Goal: Task Accomplishment & Management: Manage account settings

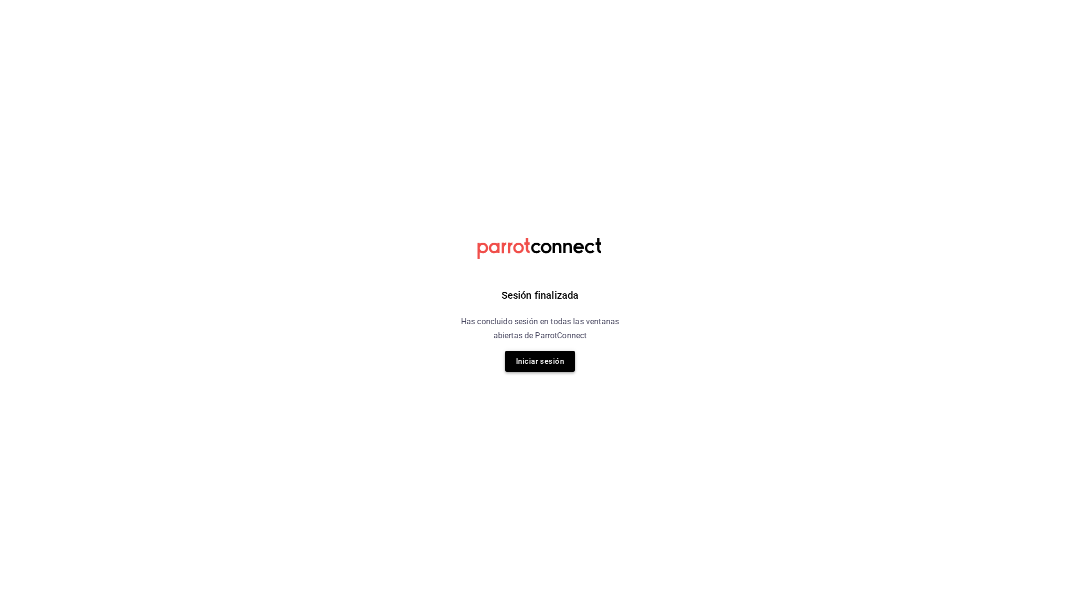
click at [520, 370] on button "Iniciar sesión" at bounding box center [540, 361] width 70 height 21
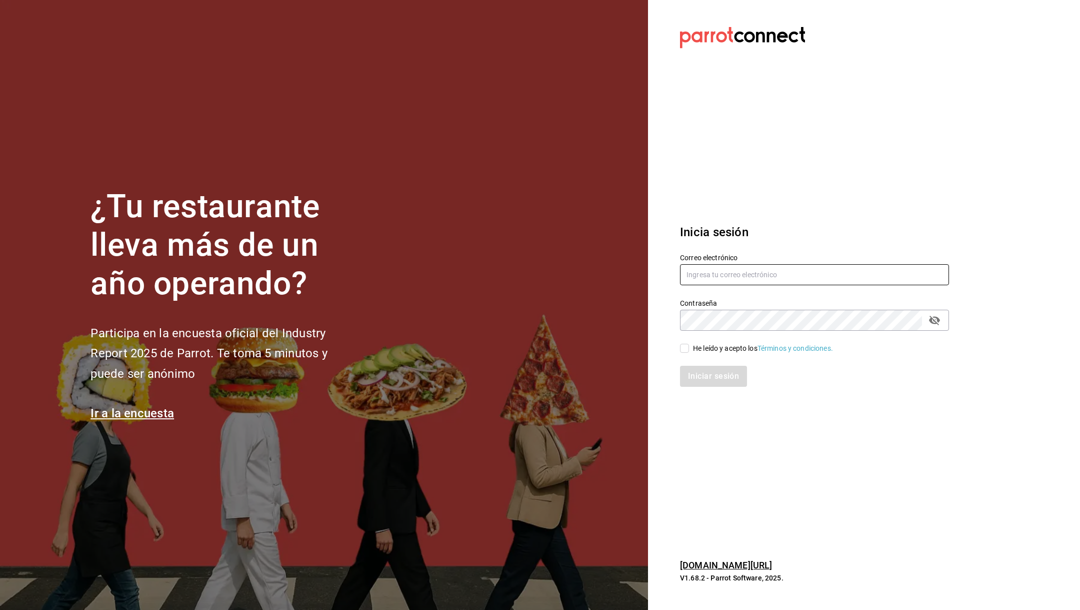
click at [798, 279] on input "text" at bounding box center [814, 274] width 269 height 21
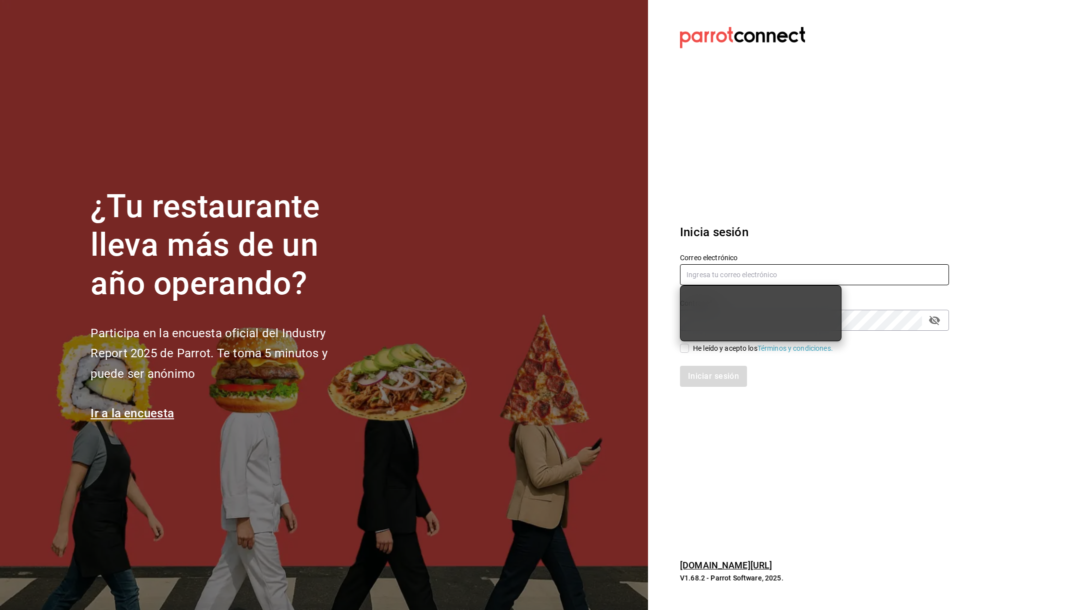
type input "yosefzonanag@gmail.com"
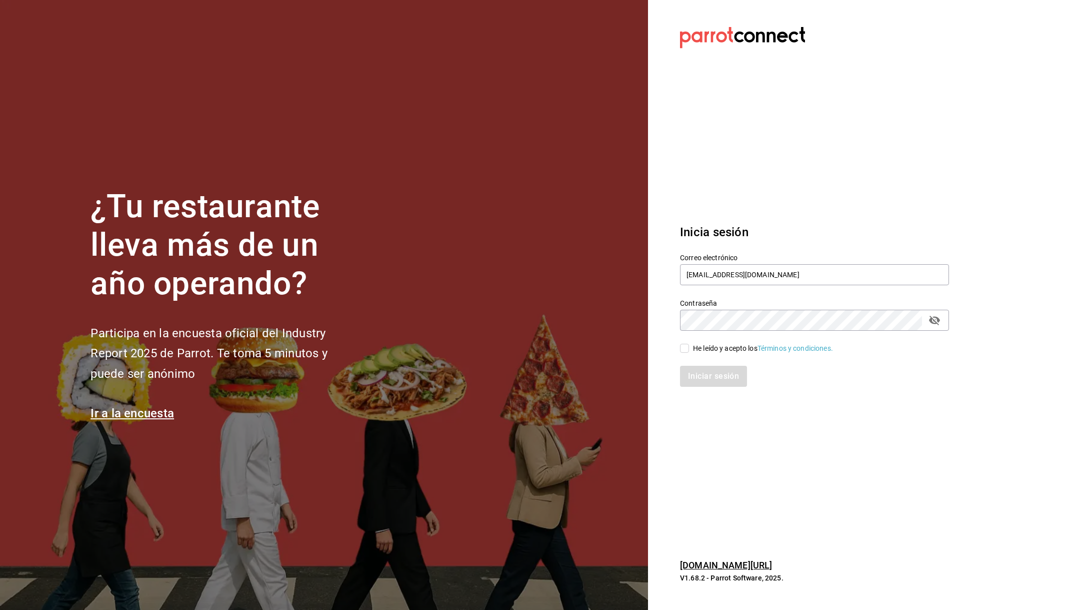
click at [685, 347] on input "He leído y acepto los Términos y condiciones." at bounding box center [684, 348] width 9 height 9
checkbox input "true"
click at [724, 373] on button "Iniciar sesión" at bounding box center [714, 376] width 68 height 21
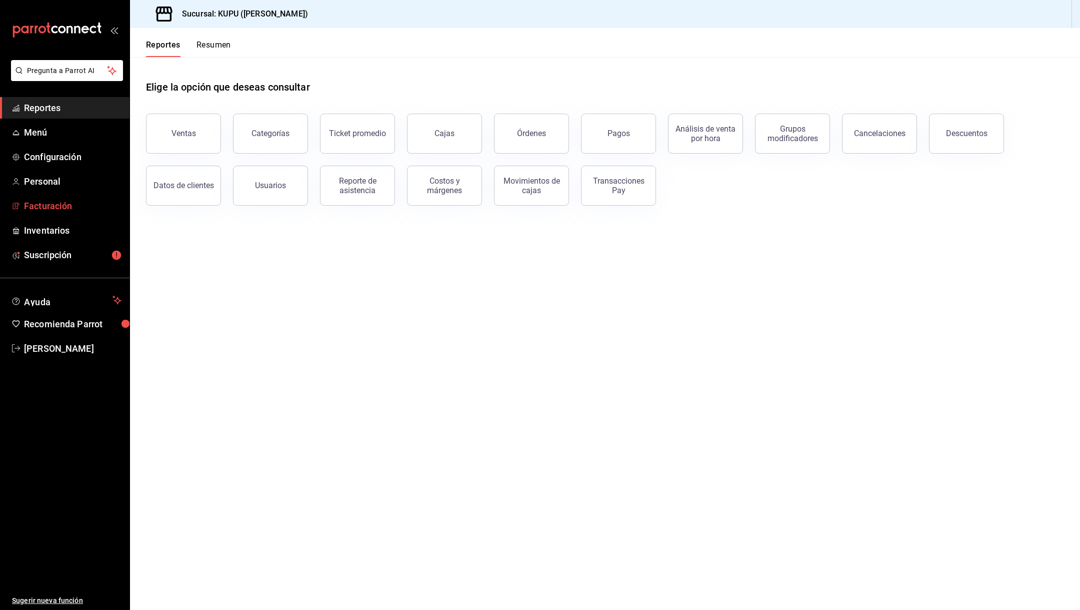
click at [68, 203] on span "Facturación" at bounding box center [73, 206] width 98 height 14
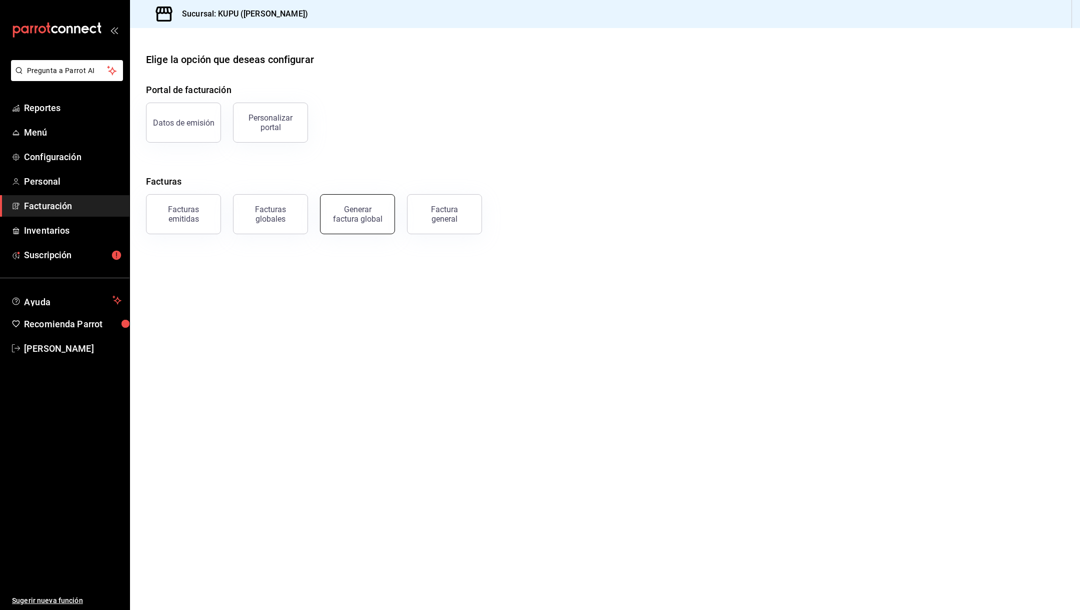
click at [337, 219] on div "Generar factura global" at bounding box center [358, 214] width 50 height 19
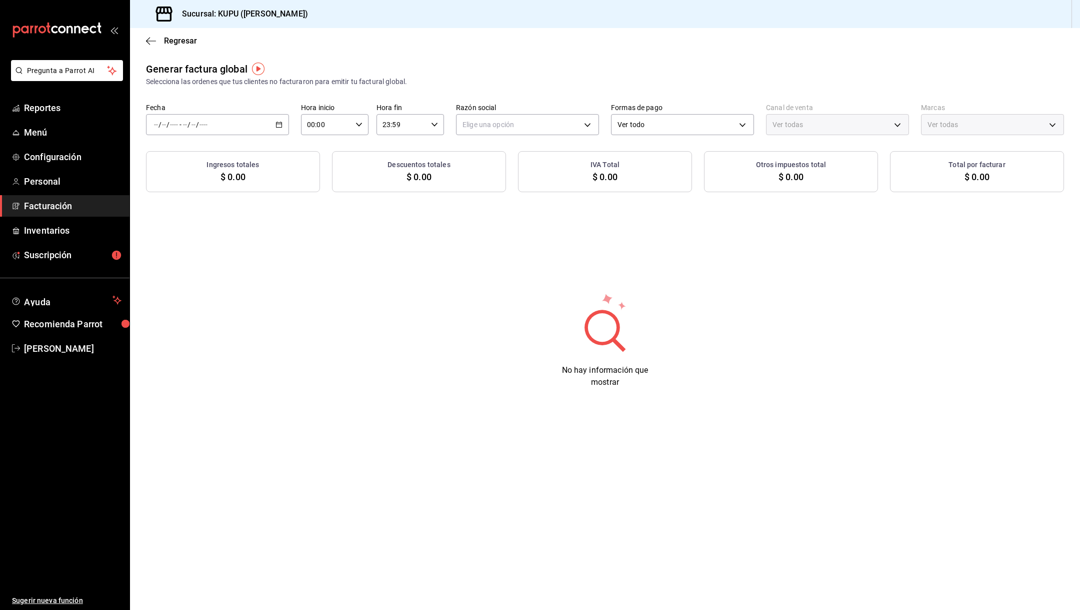
type input "PARROT,UBER_EATS,RAPPI,DIDI_FOOD,ONLINE"
click at [245, 126] on div "/ / - / /" at bounding box center [217, 124] width 143 height 21
click at [190, 151] on span "Rango de fechas" at bounding box center [194, 155] width 78 height 11
click at [351, 161] on icon "button" at bounding box center [351, 161] width 12 height 12
click at [279, 191] on abbr "1" at bounding box center [280, 191] width 4 height 7
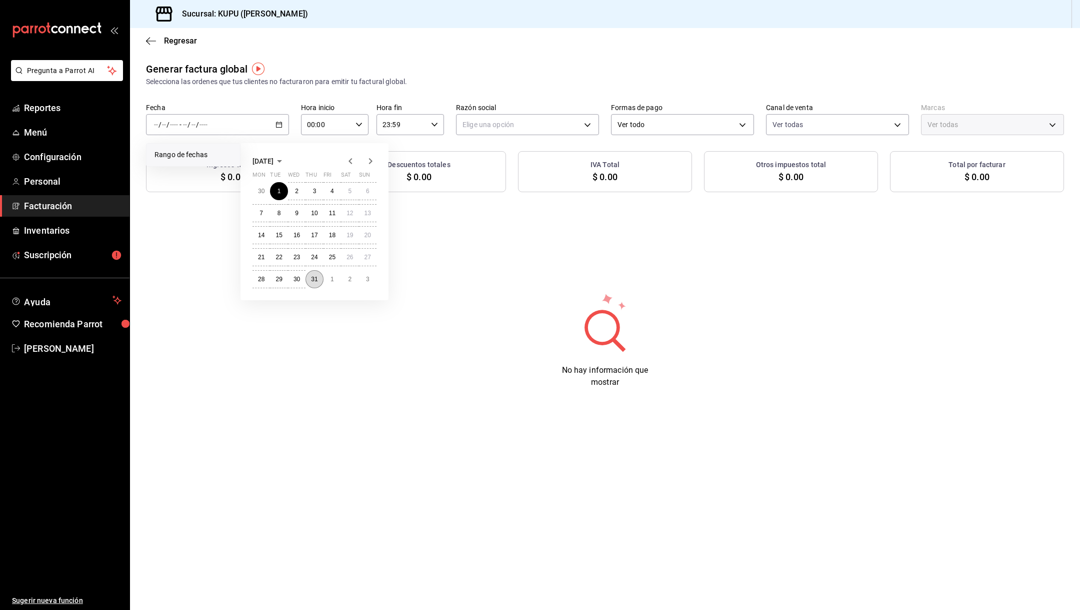
click at [308, 278] on button "31" at bounding box center [315, 279] width 18 height 18
click at [505, 133] on body "Pregunta a Parrot AI Reportes Menú Configuración Personal Facturación Inventari…" at bounding box center [540, 305] width 1080 height 610
click at [505, 169] on li "NEO OFFICES" at bounding box center [528, 175] width 142 height 19
type input "5b8c58da-f8e6-4df5-9378-04bdaffa7540"
type input "fb9c4d46-a015-46d8-8c6c-331d5c46c788"
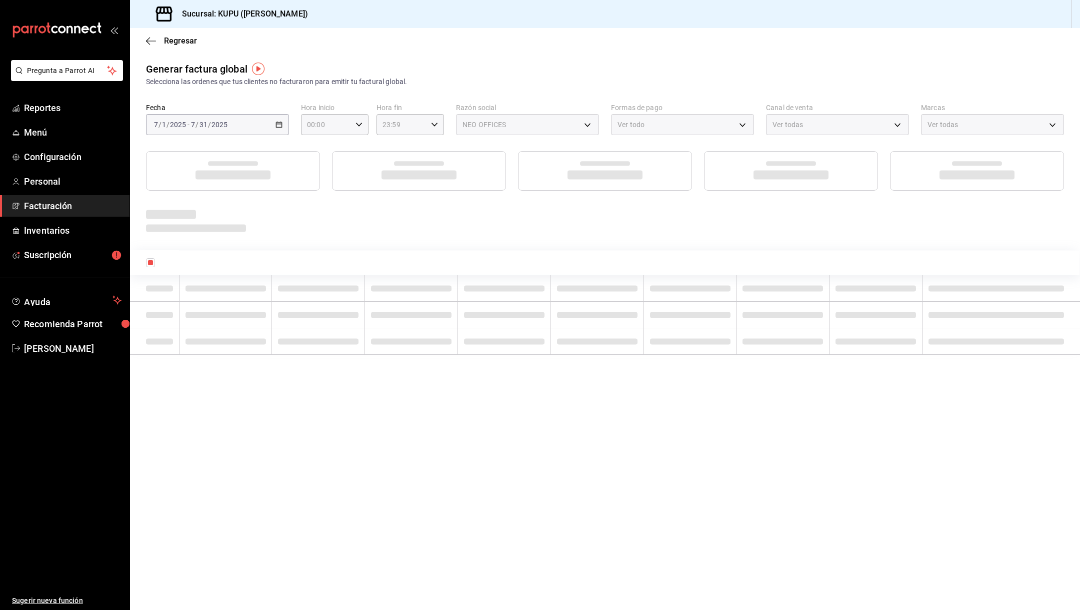
click at [668, 127] on div "Ver todo" at bounding box center [682, 124] width 143 height 21
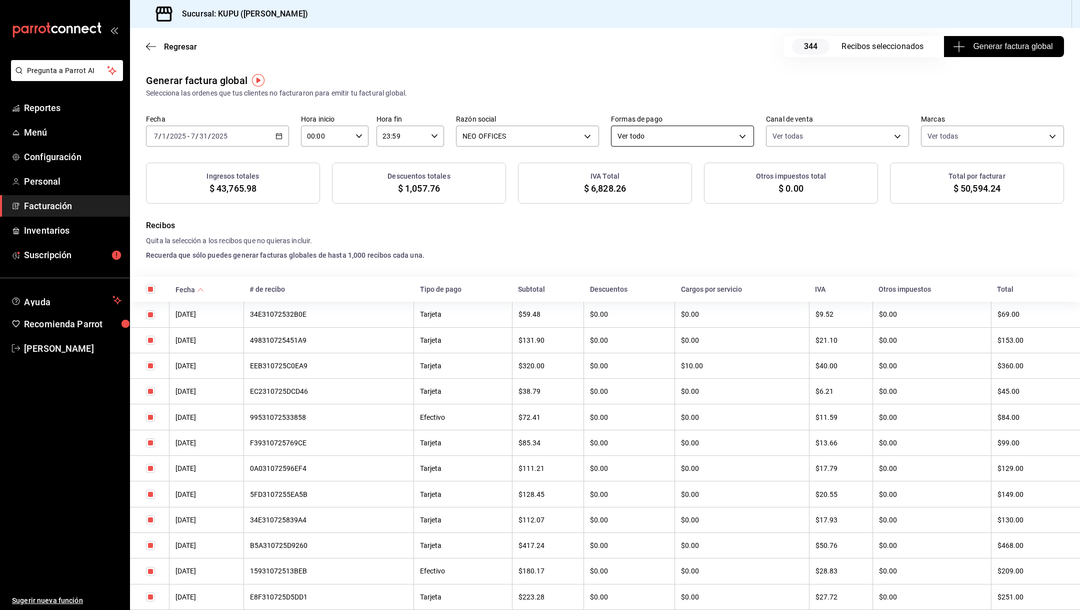
click at [685, 130] on body "Pregunta a Parrot AI Reportes Menú Configuración Personal Facturación Inventari…" at bounding box center [540, 305] width 1080 height 610
click at [652, 190] on li "Tarjeta" at bounding box center [683, 187] width 142 height 19
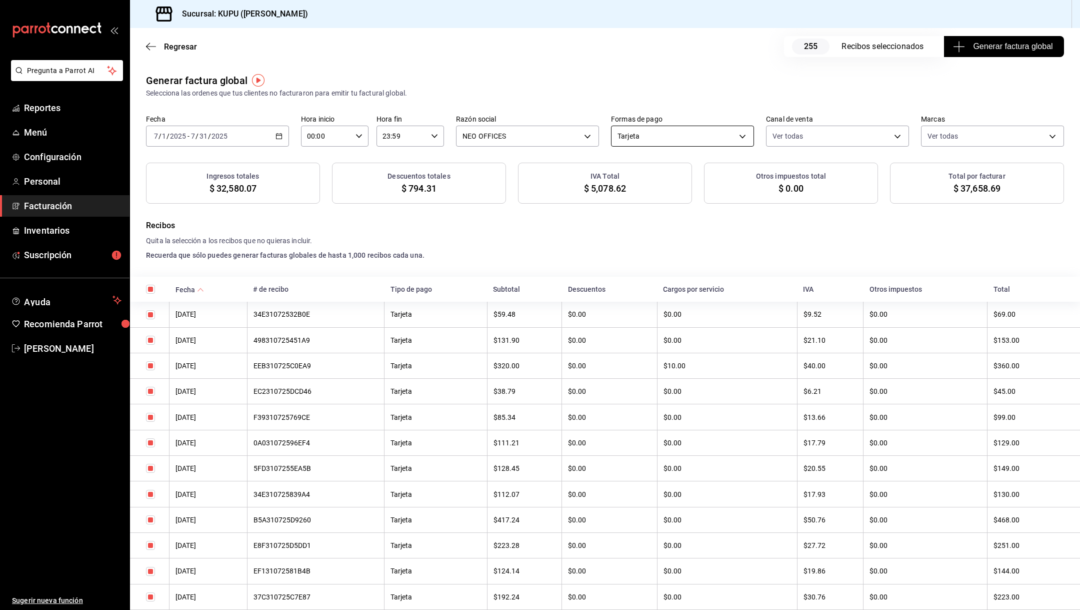
click at [655, 138] on body "Pregunta a Parrot AI Reportes Menú Configuración Personal Facturación Inventari…" at bounding box center [540, 305] width 1080 height 610
click at [655, 174] on li "Ver todo" at bounding box center [683, 168] width 142 height 19
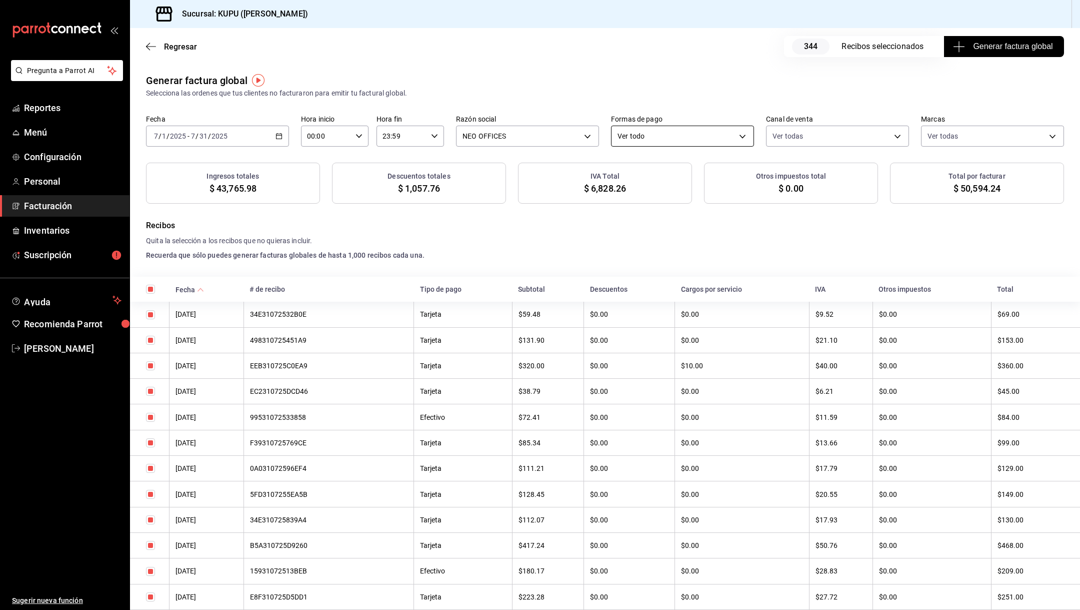
click at [661, 131] on body "Pregunta a Parrot AI Reportes Menú Configuración Personal Facturación Inventari…" at bounding box center [540, 305] width 1080 height 610
click at [664, 209] on li "Efectivo" at bounding box center [683, 205] width 142 height 19
click at [685, 134] on body "Pregunta a Parrot AI Reportes Menú Configuración Personal Facturación Inventari…" at bounding box center [540, 305] width 1080 height 610
click at [652, 188] on li "Tarjeta" at bounding box center [683, 187] width 142 height 19
type input "CARD"
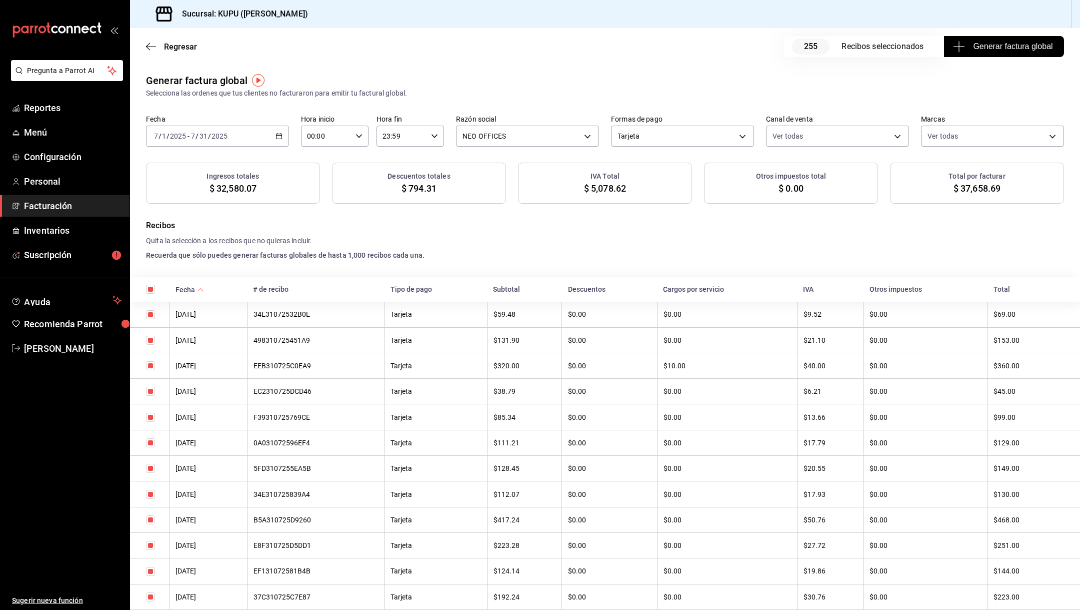
click at [998, 45] on span "Generar factura global" at bounding box center [1004, 47] width 98 height 12
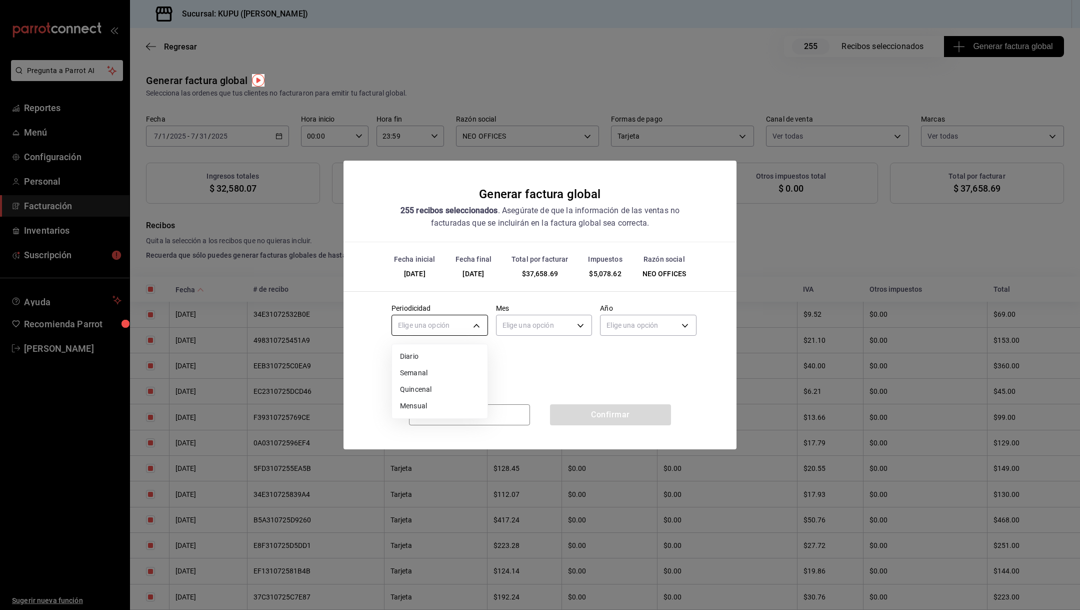
click at [432, 330] on body "Pregunta a Parrot AI Reportes Menú Configuración Personal Facturación Inventari…" at bounding box center [540, 305] width 1080 height 610
click at [426, 405] on li "Mensual" at bounding box center [440, 406] width 96 height 17
type input "MONTHLY"
click at [541, 331] on body "Pregunta a Parrot AI Reportes Menú Configuración Personal Facturación Inventari…" at bounding box center [540, 305] width 1080 height 610
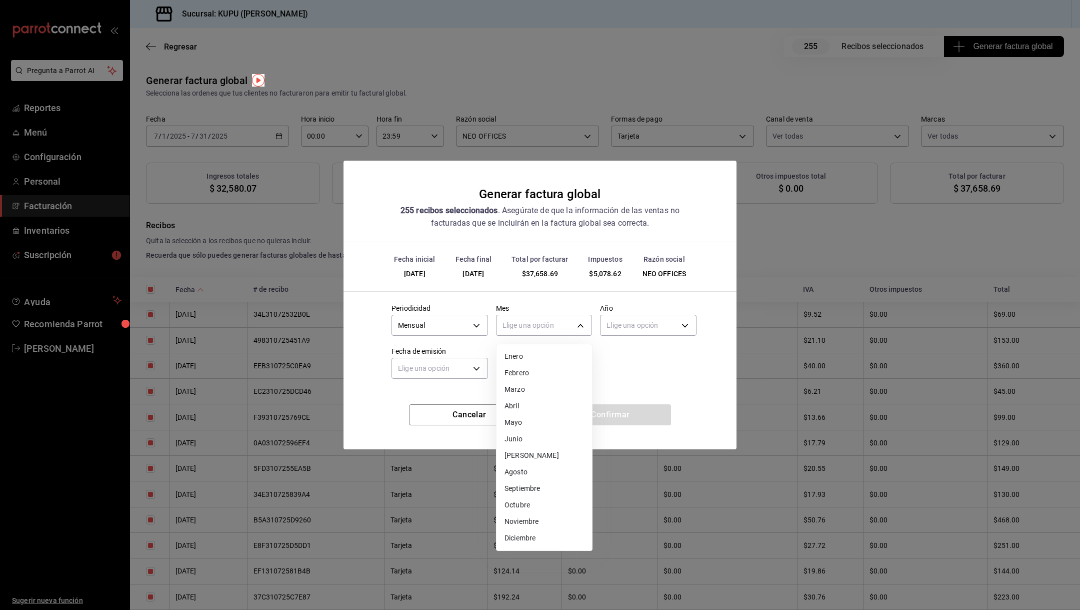
click at [527, 458] on li "Julio" at bounding box center [545, 455] width 96 height 17
type input "7"
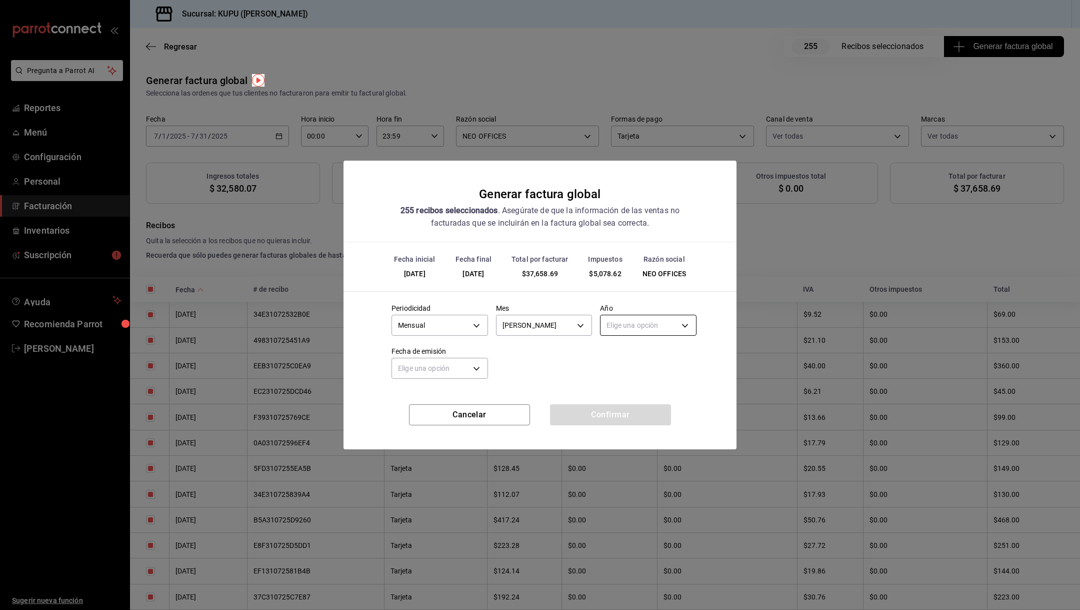
click at [625, 329] on body "Pregunta a Parrot AI Reportes Menú Configuración Personal Facturación Inventari…" at bounding box center [540, 305] width 1080 height 610
click at [624, 358] on li "2025" at bounding box center [649, 356] width 96 height 17
type input "2025"
click at [443, 372] on body "Pregunta a Parrot AI Reportes Menú Configuración Personal Facturación Inventari…" at bounding box center [540, 305] width 1080 height 610
click at [422, 419] on li "Ayer" at bounding box center [440, 416] width 96 height 17
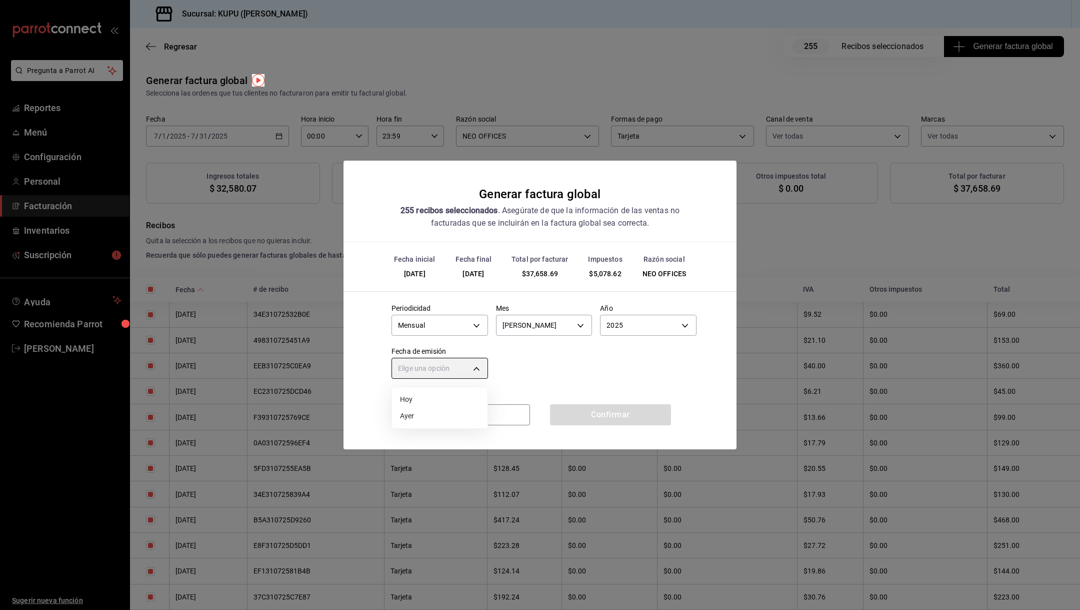
type input "YESTERDAY"
click at [621, 355] on div "Periodicidad Mensual MONTHLY Mes Julio 7 Año 2025 2025 Fecha de emisión Ayer YE…" at bounding box center [540, 339] width 313 height 86
click at [622, 420] on button "Confirmar" at bounding box center [610, 414] width 121 height 21
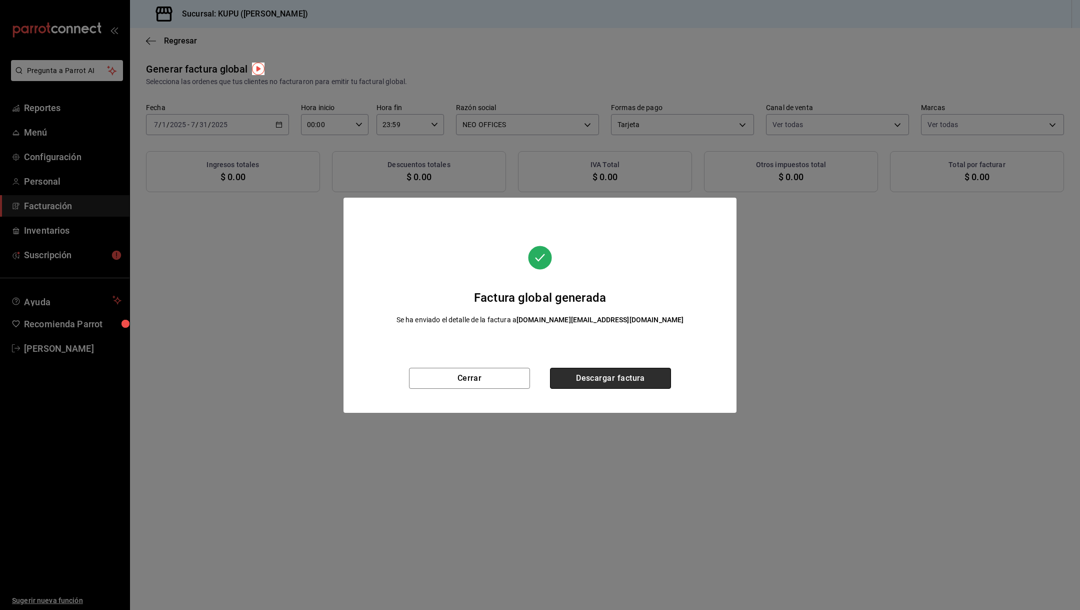
click at [636, 384] on button "Descargar factura" at bounding box center [610, 378] width 121 height 21
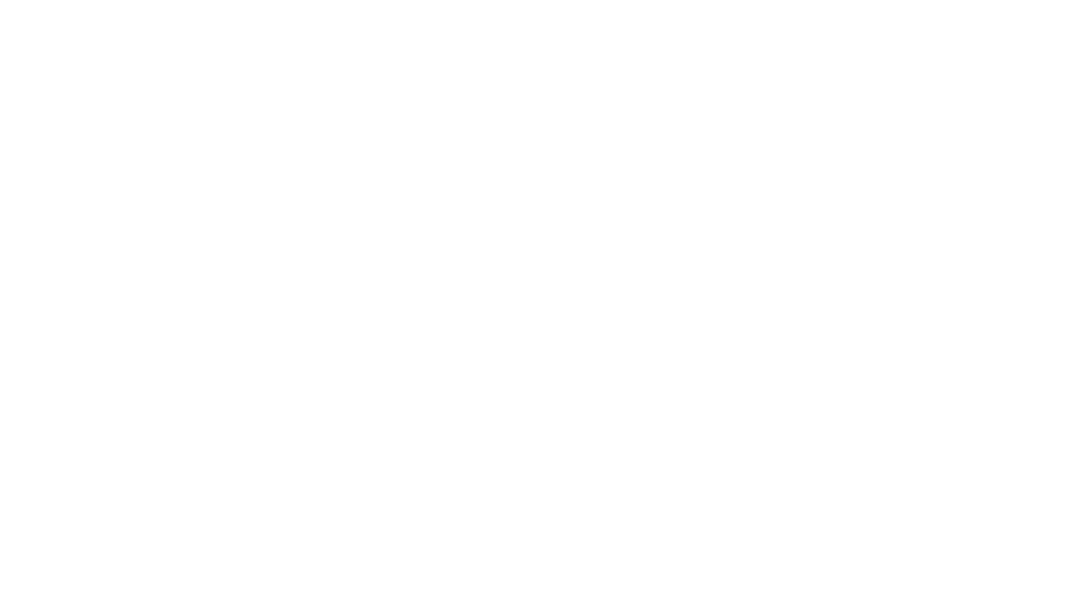
click at [499, 4] on html at bounding box center [532, 2] width 1065 height 4
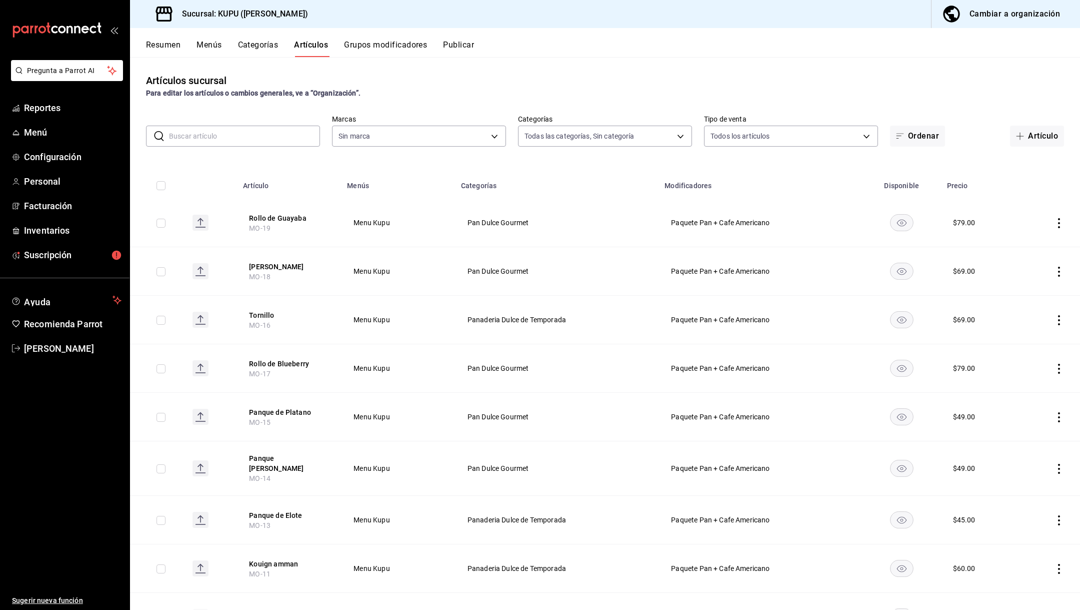
type input "a90cef0b-f7d1-477f-a007-dd709b7e4431,97ca7b44-def2-4fa0-99ba-4da1738fd0db,e797f…"
type input "fb9c4d46-a015-46d8-8c6c-331d5c46c788"
click at [44, 149] on link "Configuración" at bounding box center [65, 157] width 130 height 22
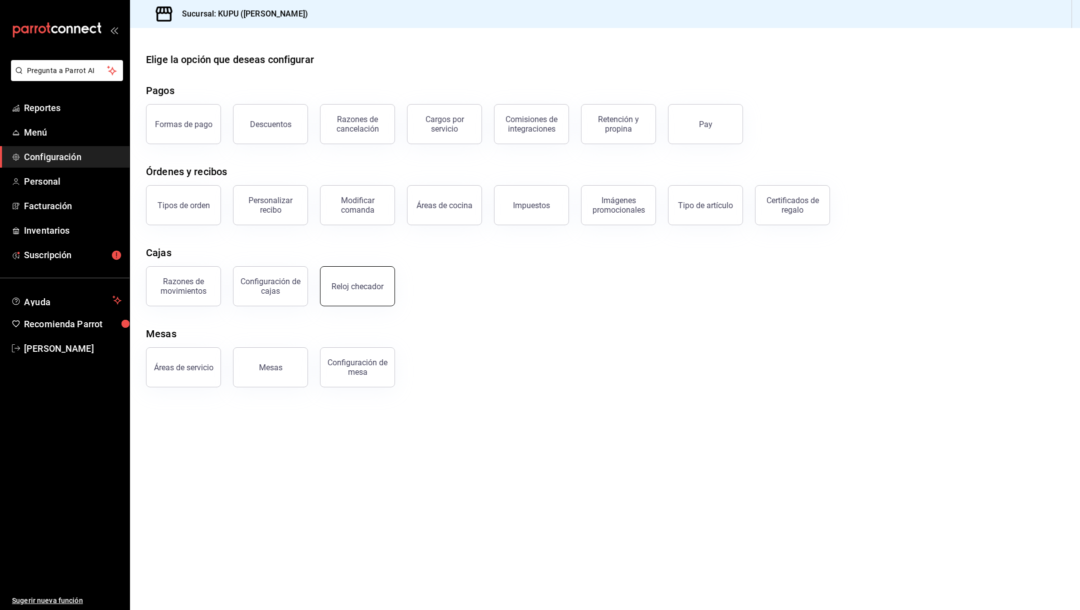
click at [341, 284] on div "Reloj checador" at bounding box center [358, 287] width 52 height 10
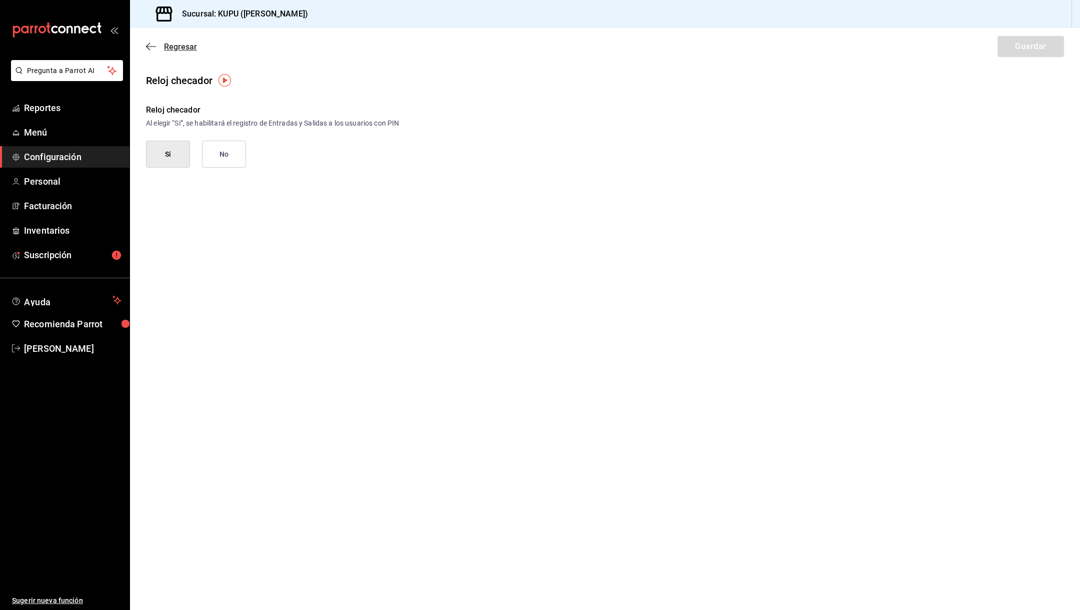
click at [149, 48] on icon "button" at bounding box center [151, 46] width 10 height 9
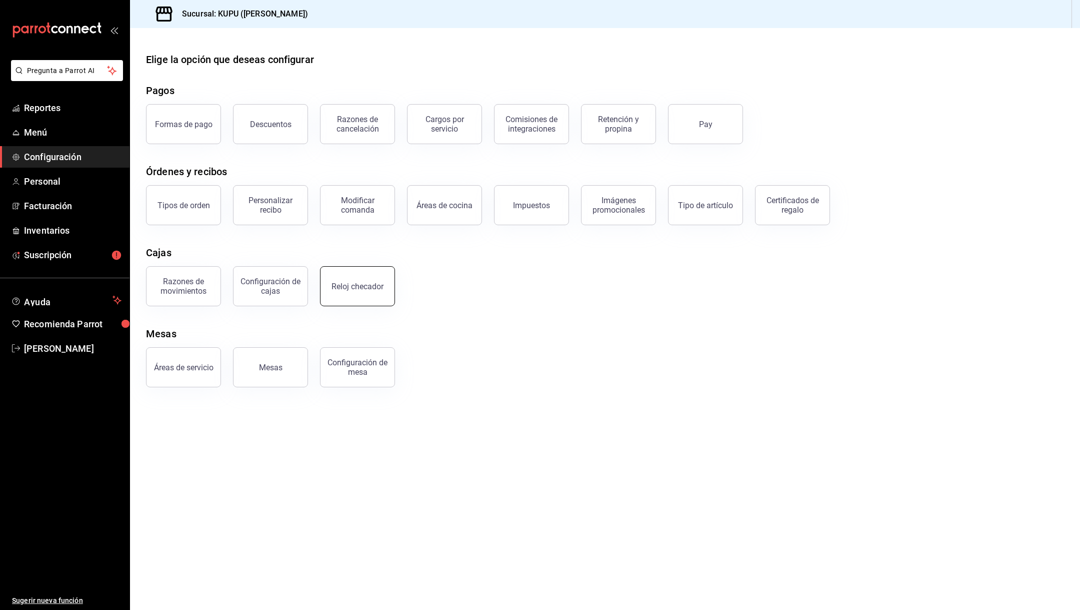
click at [350, 272] on button "Reloj checador" at bounding box center [357, 286] width 75 height 40
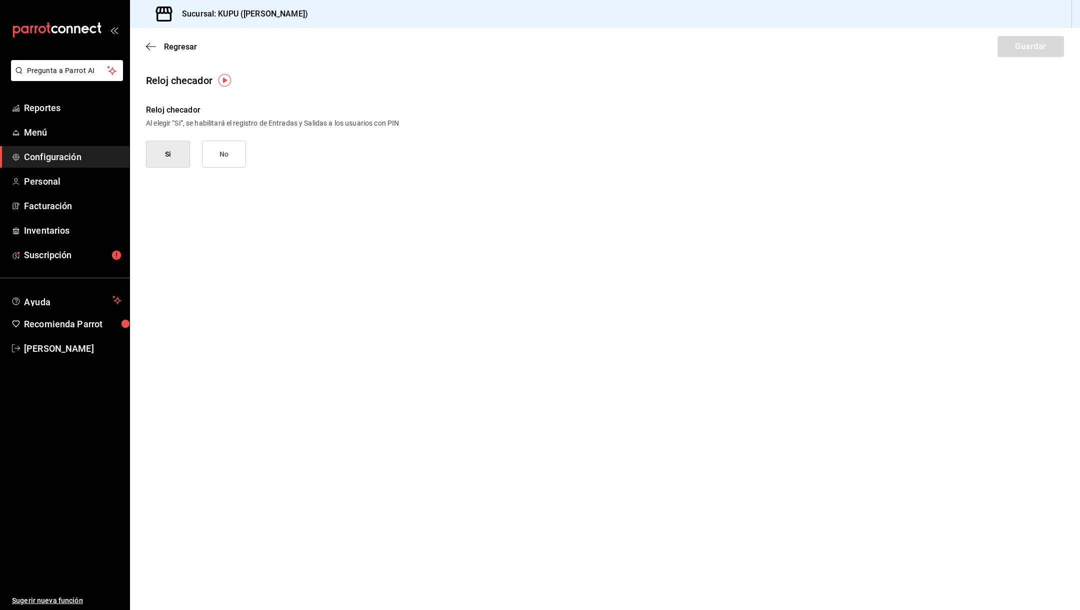
click at [237, 153] on button "No" at bounding box center [224, 154] width 44 height 27
click at [1028, 47] on button "Guardar" at bounding box center [1031, 46] width 67 height 21
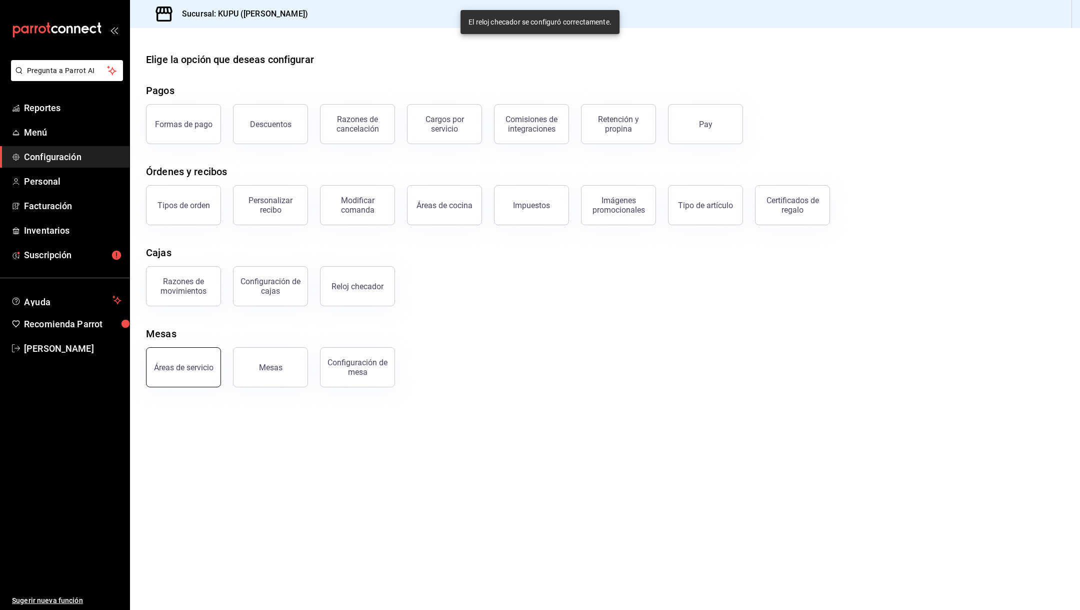
click at [194, 374] on button "Áreas de servicio" at bounding box center [183, 367] width 75 height 40
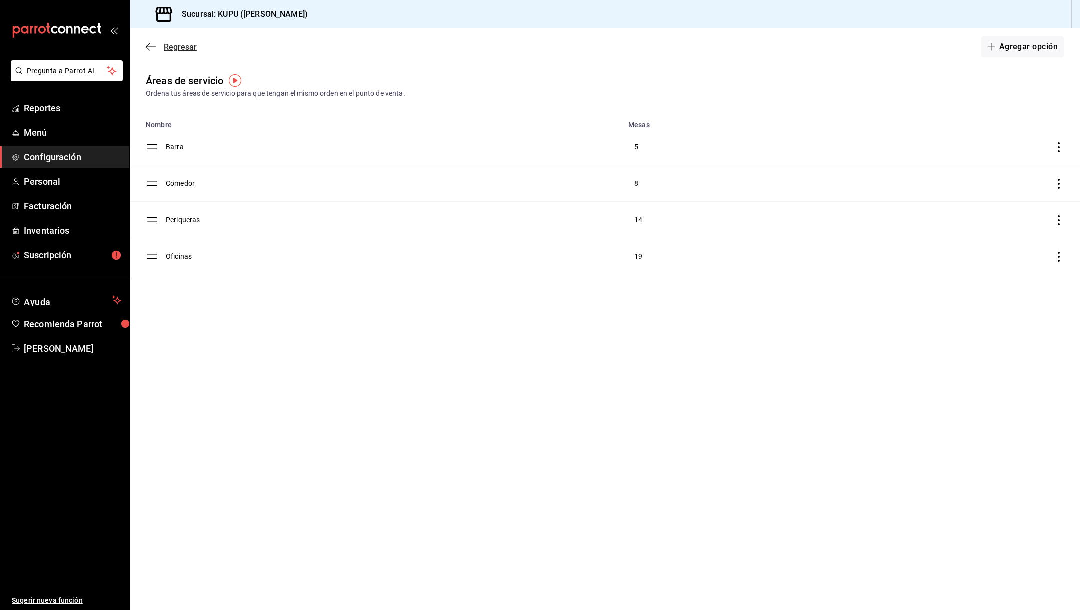
click at [148, 48] on icon "button" at bounding box center [151, 46] width 10 height 9
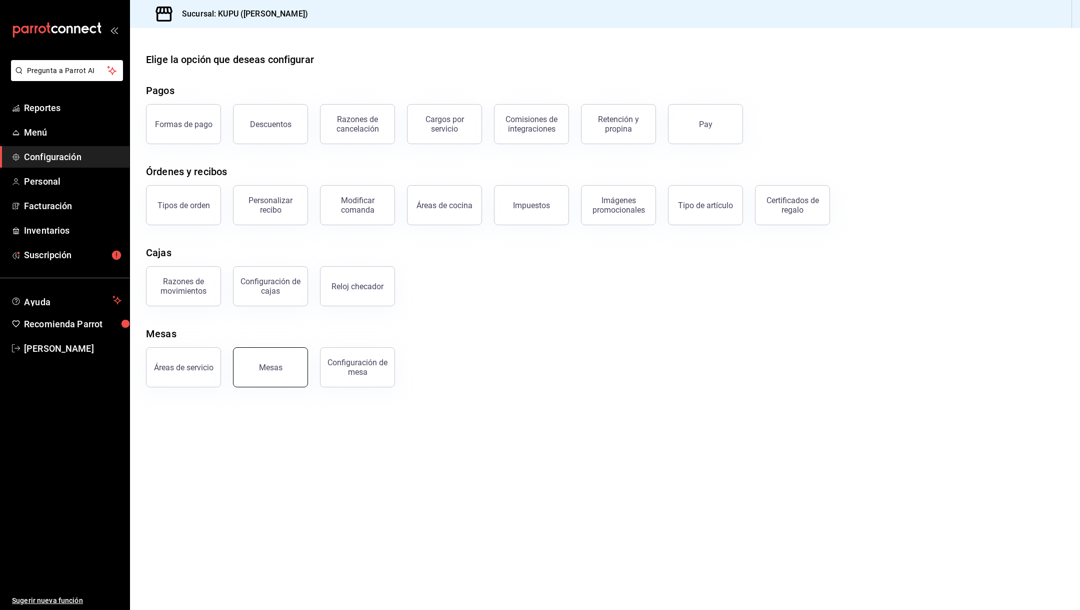
click at [265, 365] on div "Mesas" at bounding box center [271, 368] width 24 height 10
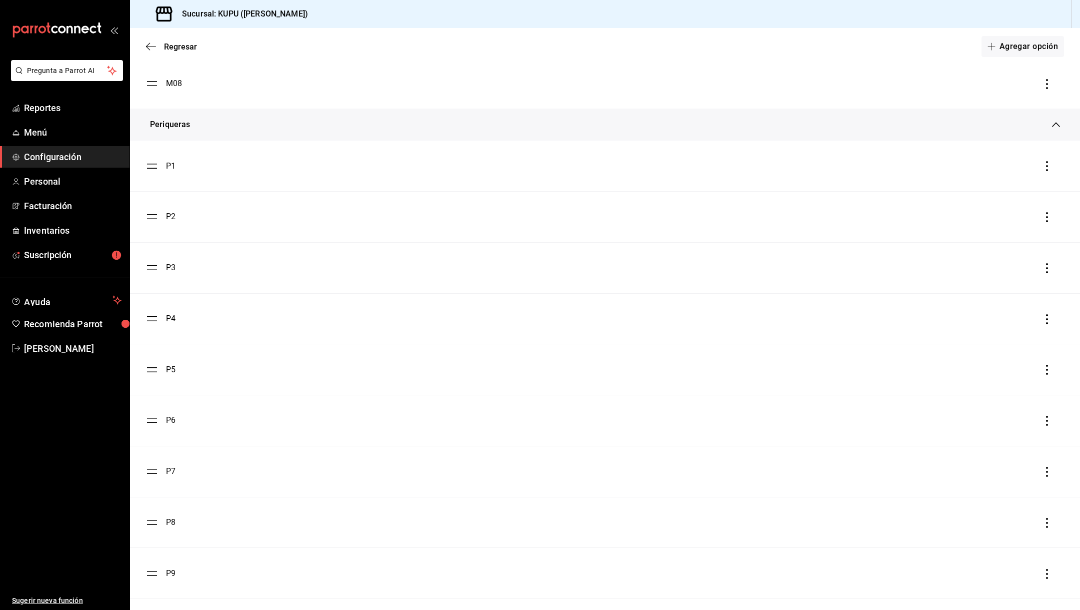
scroll to position [1184, 0]
click at [158, 38] on div "Regresar Agregar opción" at bounding box center [605, 46] width 950 height 37
click at [144, 50] on div "Regresar Agregar opción" at bounding box center [605, 46] width 950 height 37
click at [147, 46] on icon "button" at bounding box center [151, 46] width 10 height 1
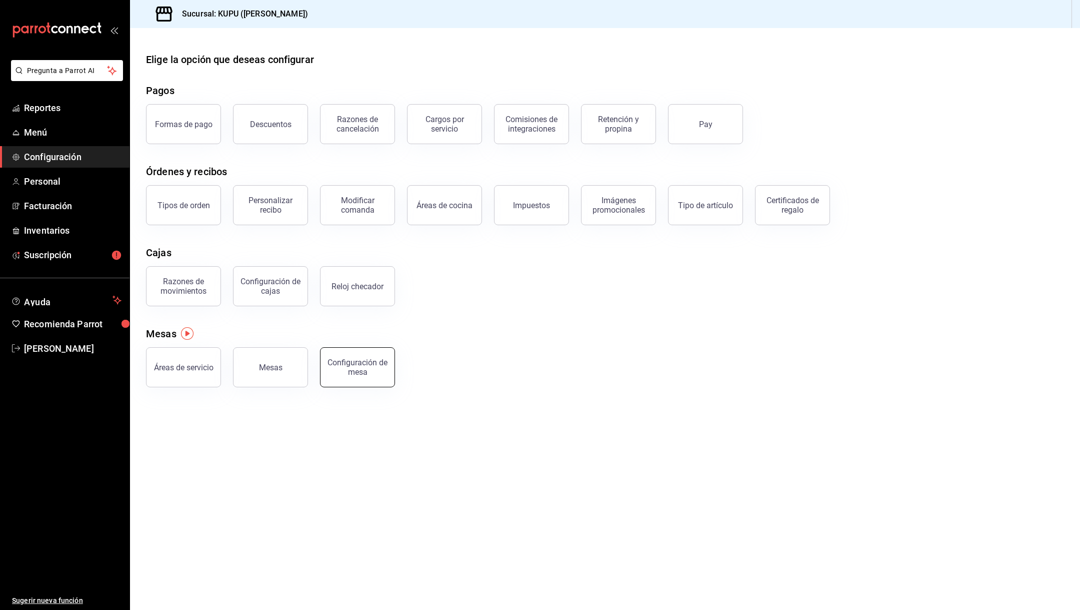
click at [373, 372] on div "Configuración de mesa" at bounding box center [358, 367] width 62 height 19
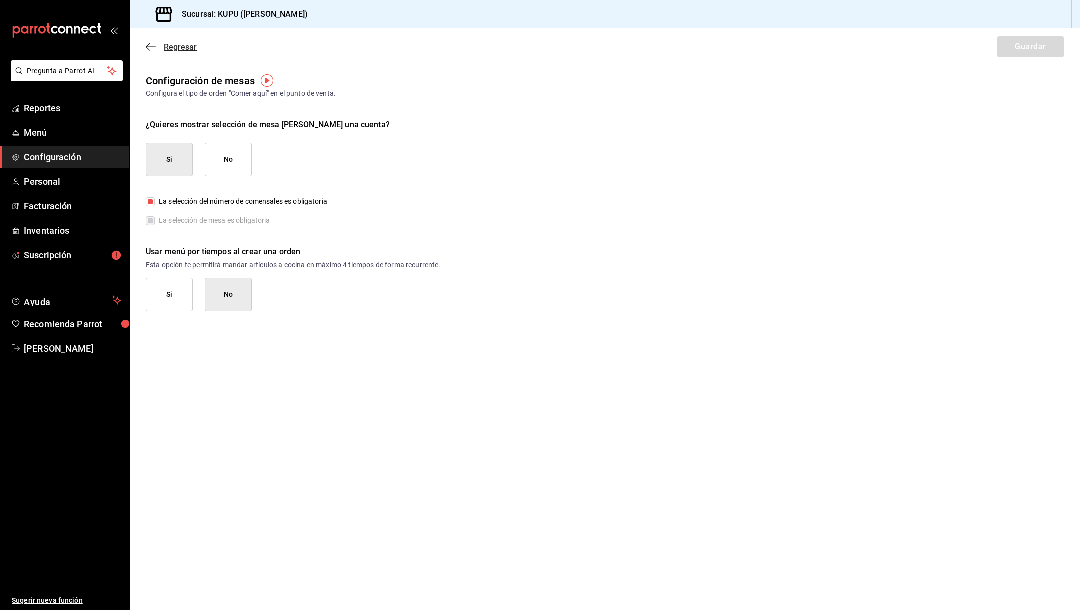
click at [146, 47] on icon "button" at bounding box center [151, 46] width 10 height 9
